Goal: Transaction & Acquisition: Purchase product/service

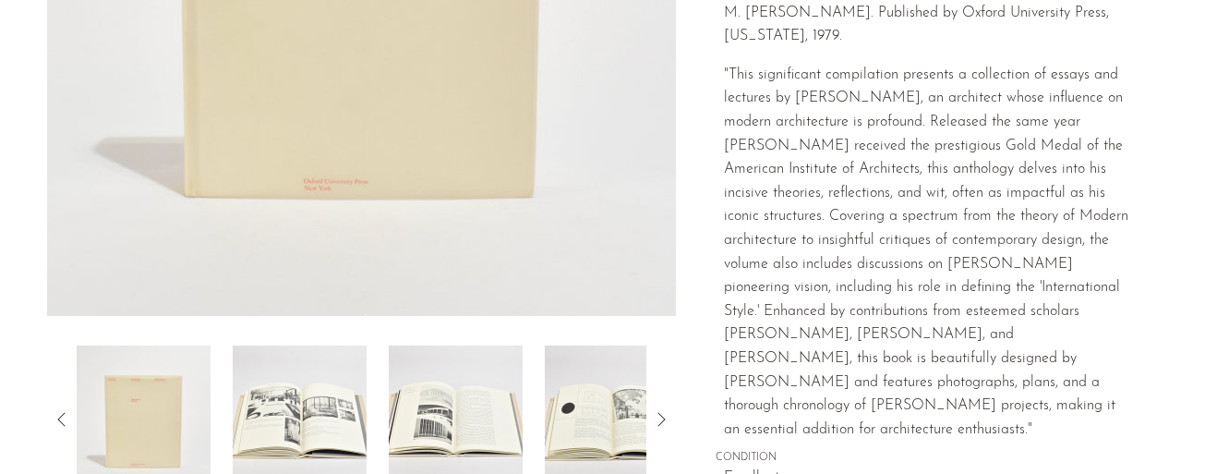
scroll to position [739, 0]
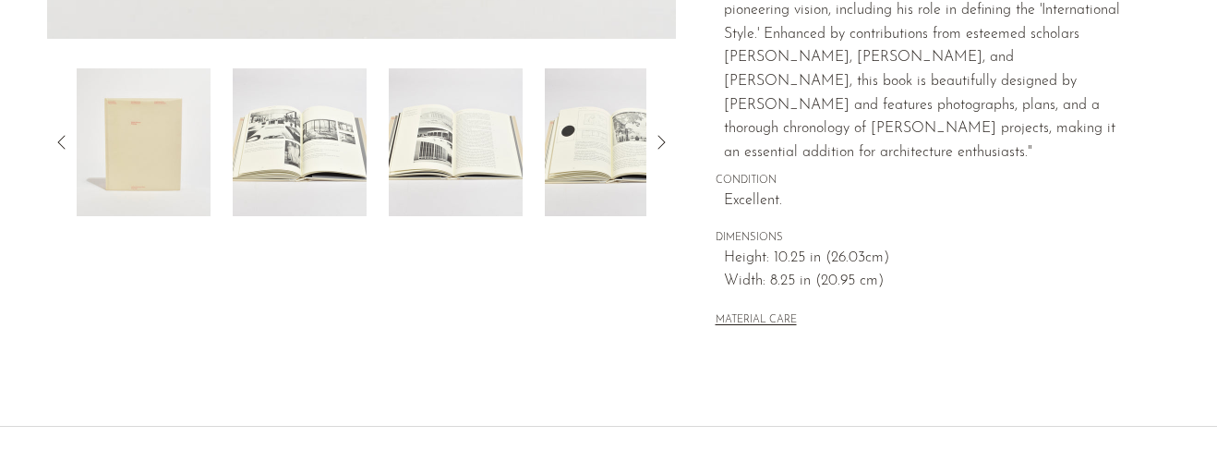
click at [272, 147] on img at bounding box center [300, 142] width 134 height 148
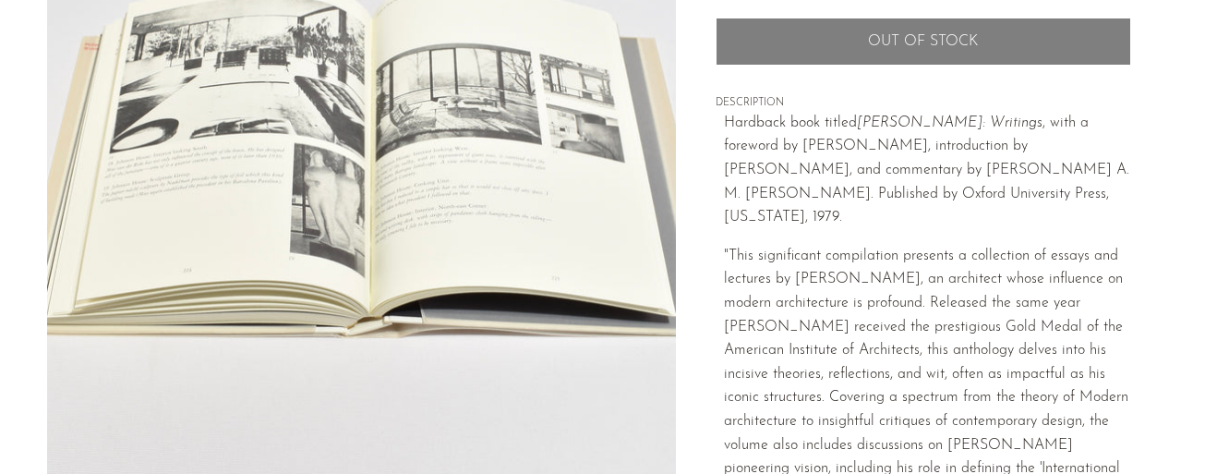
scroll to position [277, 0]
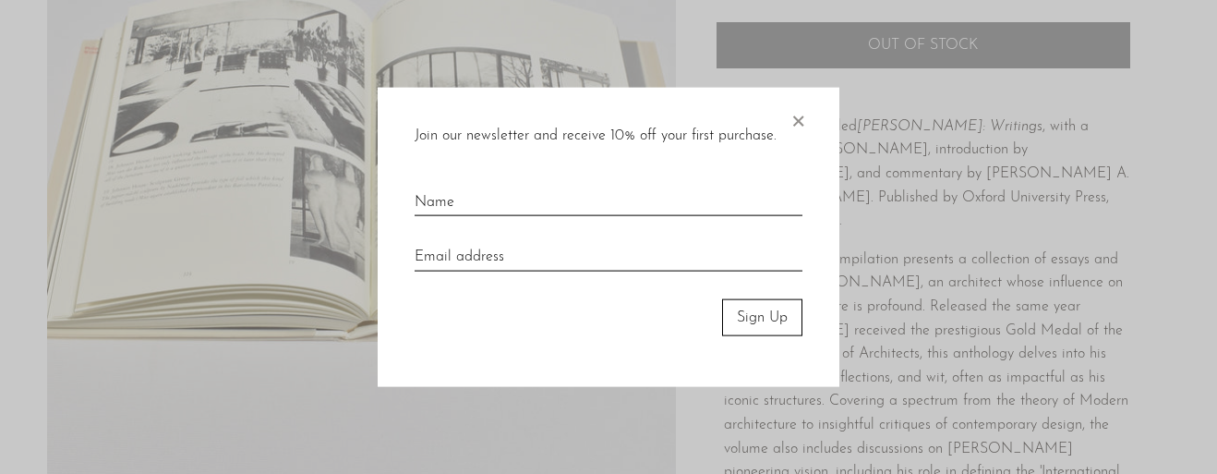
click at [808, 120] on div "Join our newsletter and receive 10% off your first purchase. × Sign Up" at bounding box center [609, 237] width 462 height 300
click at [801, 121] on span "×" at bounding box center [798, 116] width 18 height 59
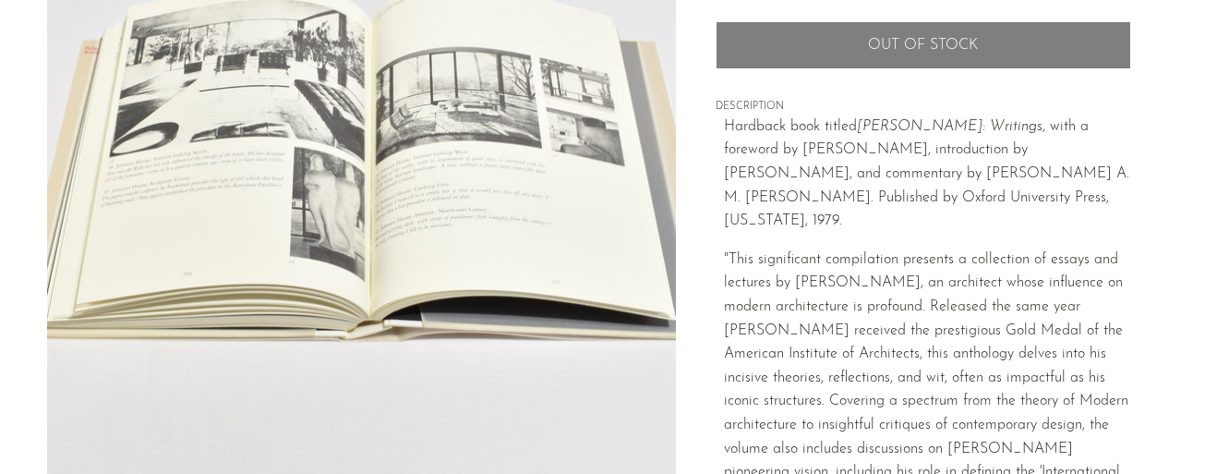
click at [473, 269] on img at bounding box center [361, 154] width 629 height 693
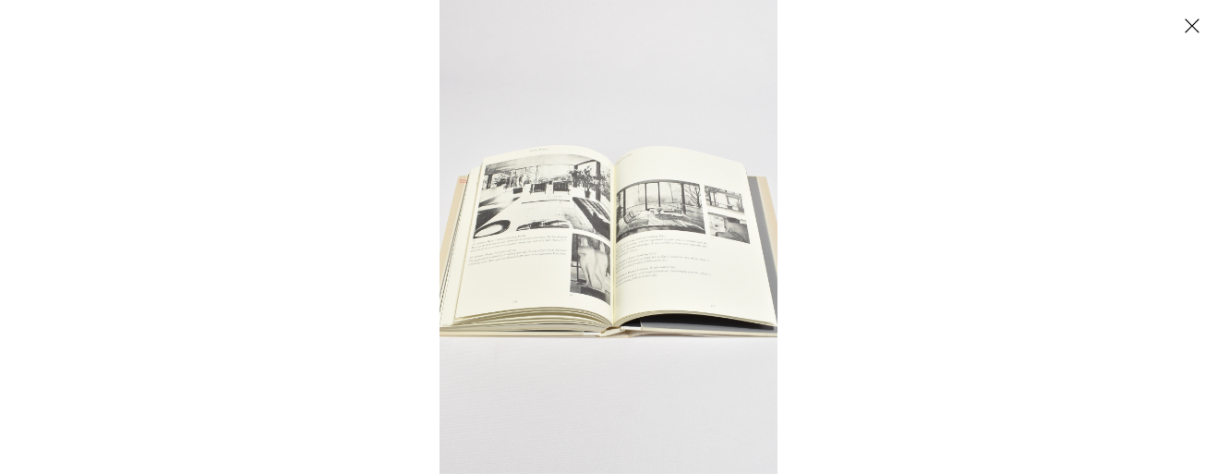
click at [1168, 236] on div at bounding box center [1048, 237] width 1217 height 474
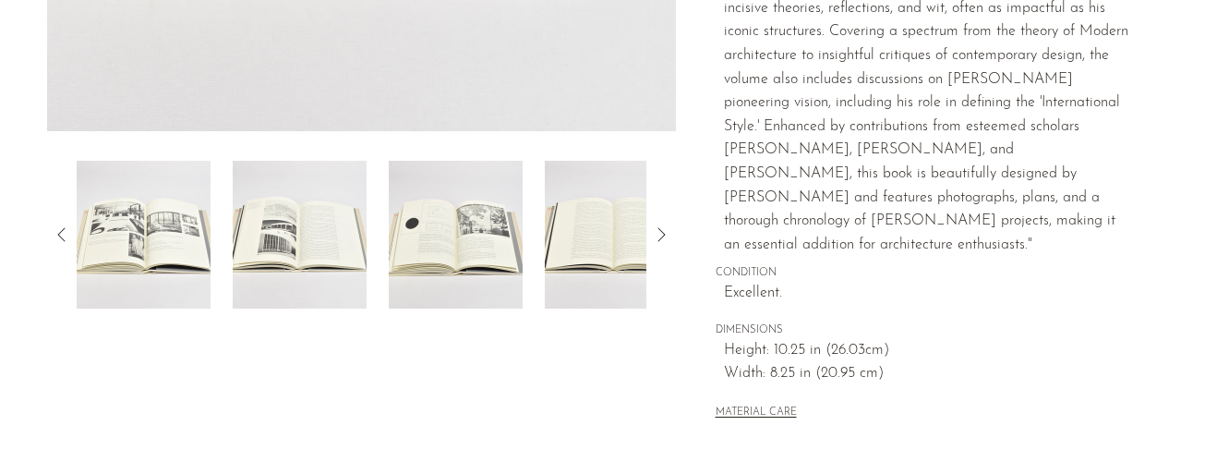
click at [333, 241] on img at bounding box center [300, 235] width 134 height 148
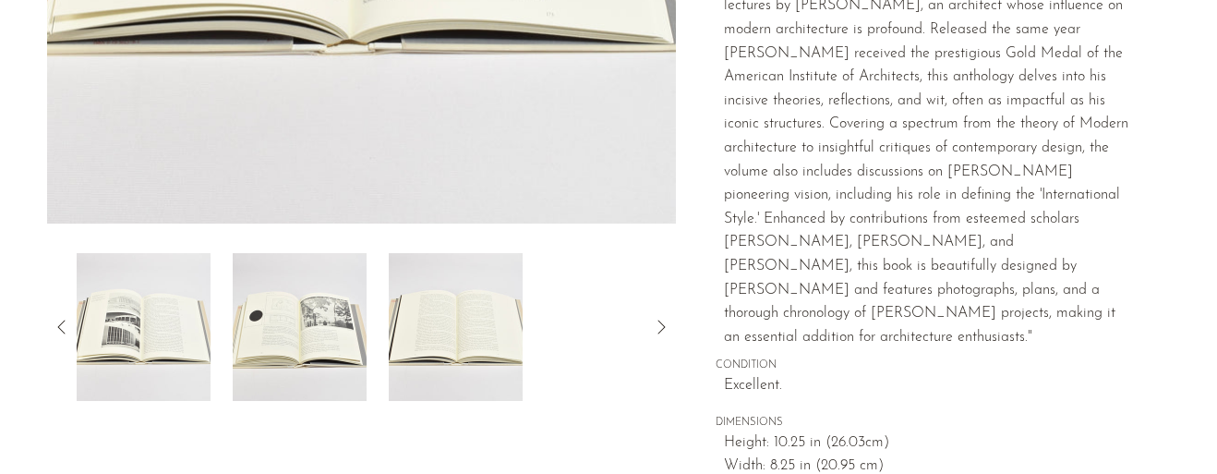
click at [316, 318] on img at bounding box center [300, 327] width 134 height 148
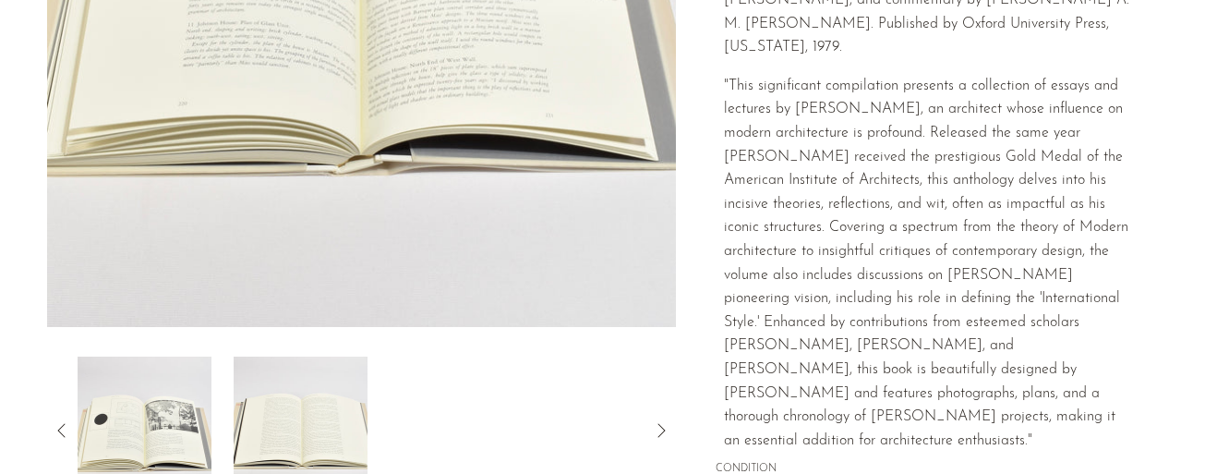
scroll to position [185, 0]
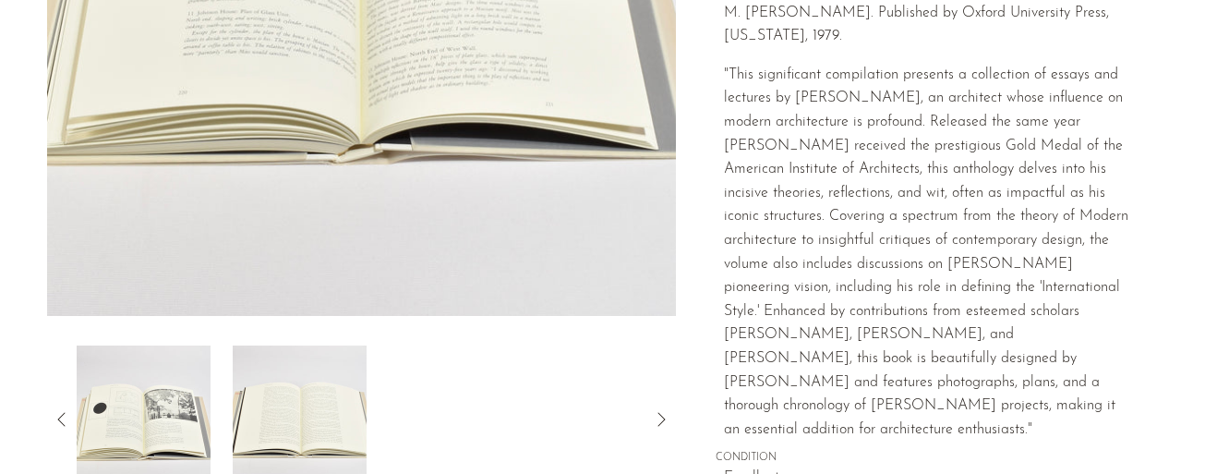
click at [267, 396] on img at bounding box center [300, 419] width 134 height 148
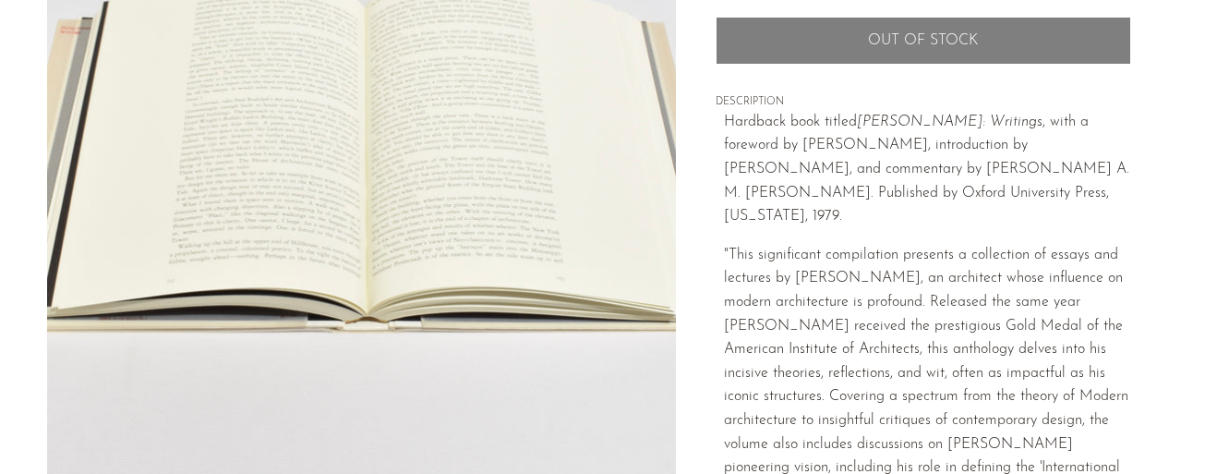
scroll to position [92, 0]
